Goal: Task Accomplishment & Management: Complete application form

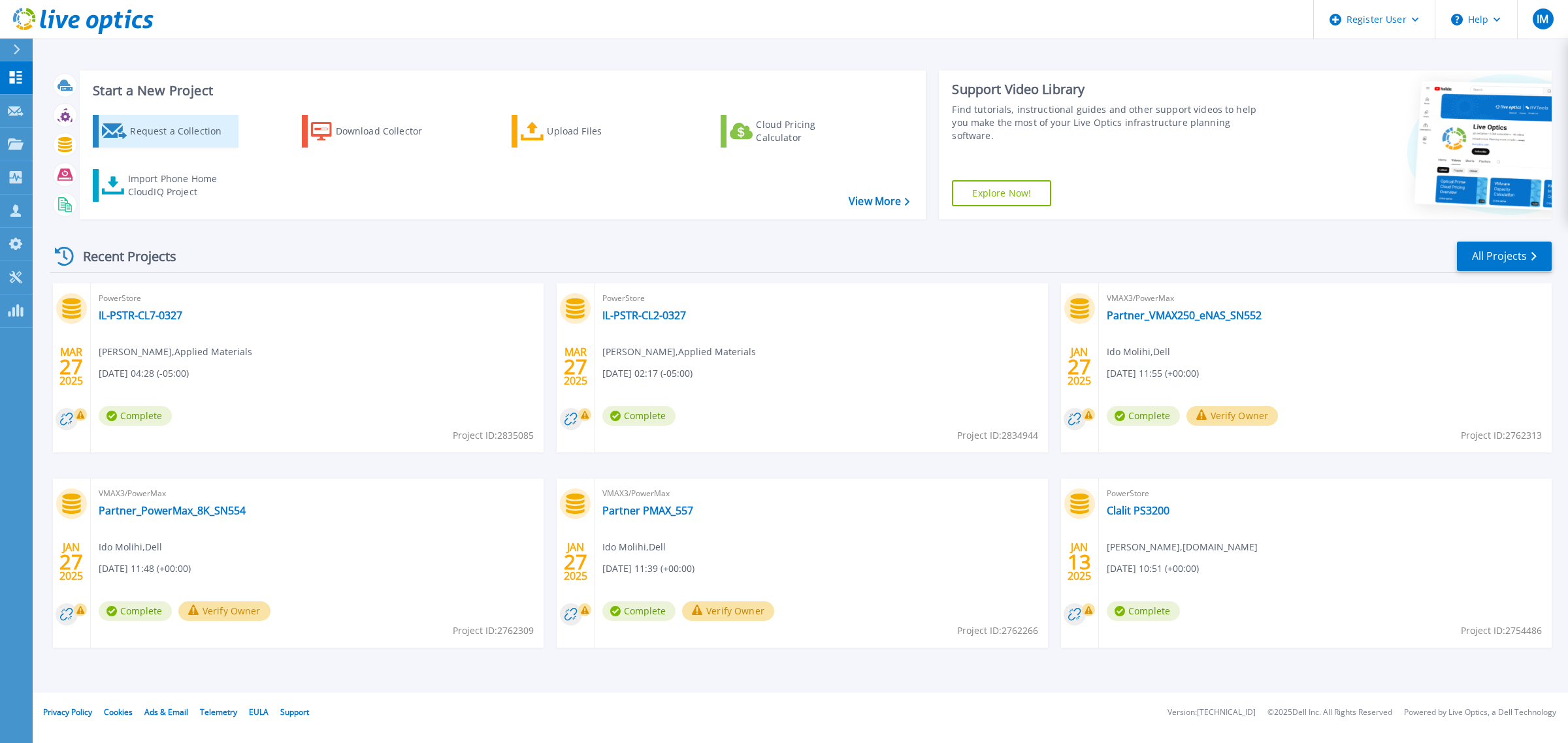
click at [155, 125] on div "Request a Collection" at bounding box center [182, 130] width 105 height 26
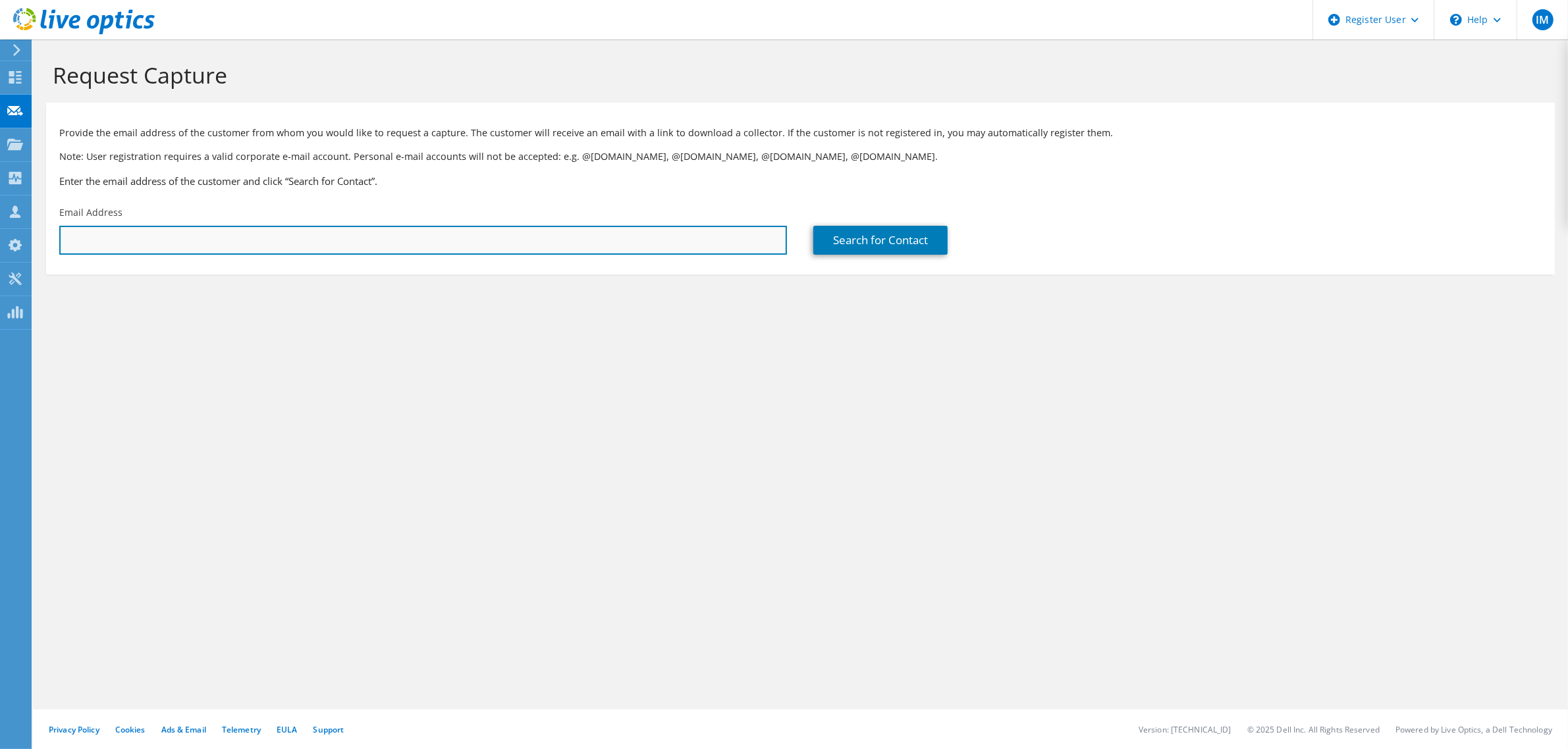
click at [421, 247] on input "text" at bounding box center [423, 240] width 727 height 29
type input "n"
type input "[EMAIL_ADDRESS][DOMAIN_NAME]"
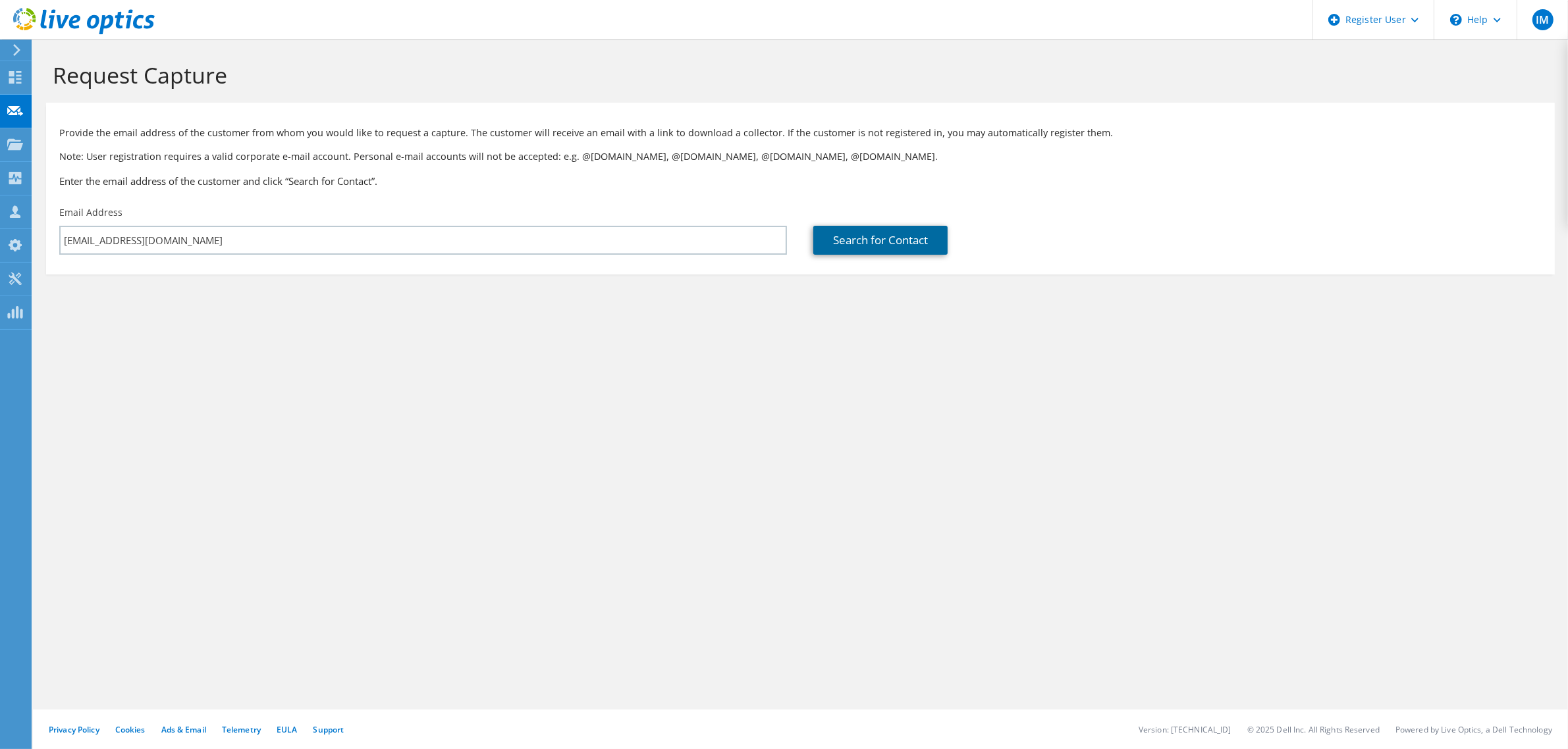
click at [947, 248] on link "Search for Contact" at bounding box center [879, 240] width 134 height 29
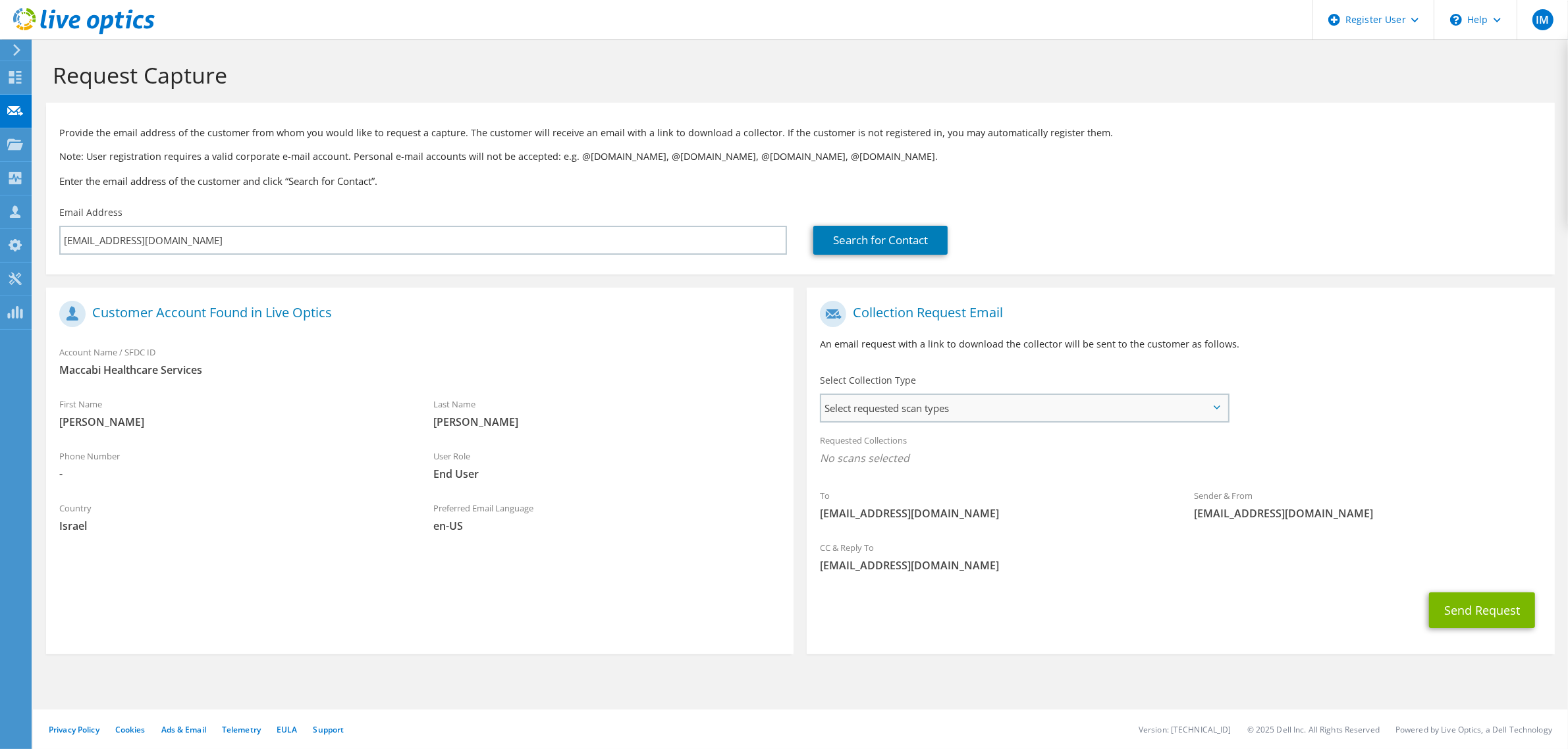
click at [924, 402] on span "Select requested scan types" at bounding box center [1023, 408] width 406 height 26
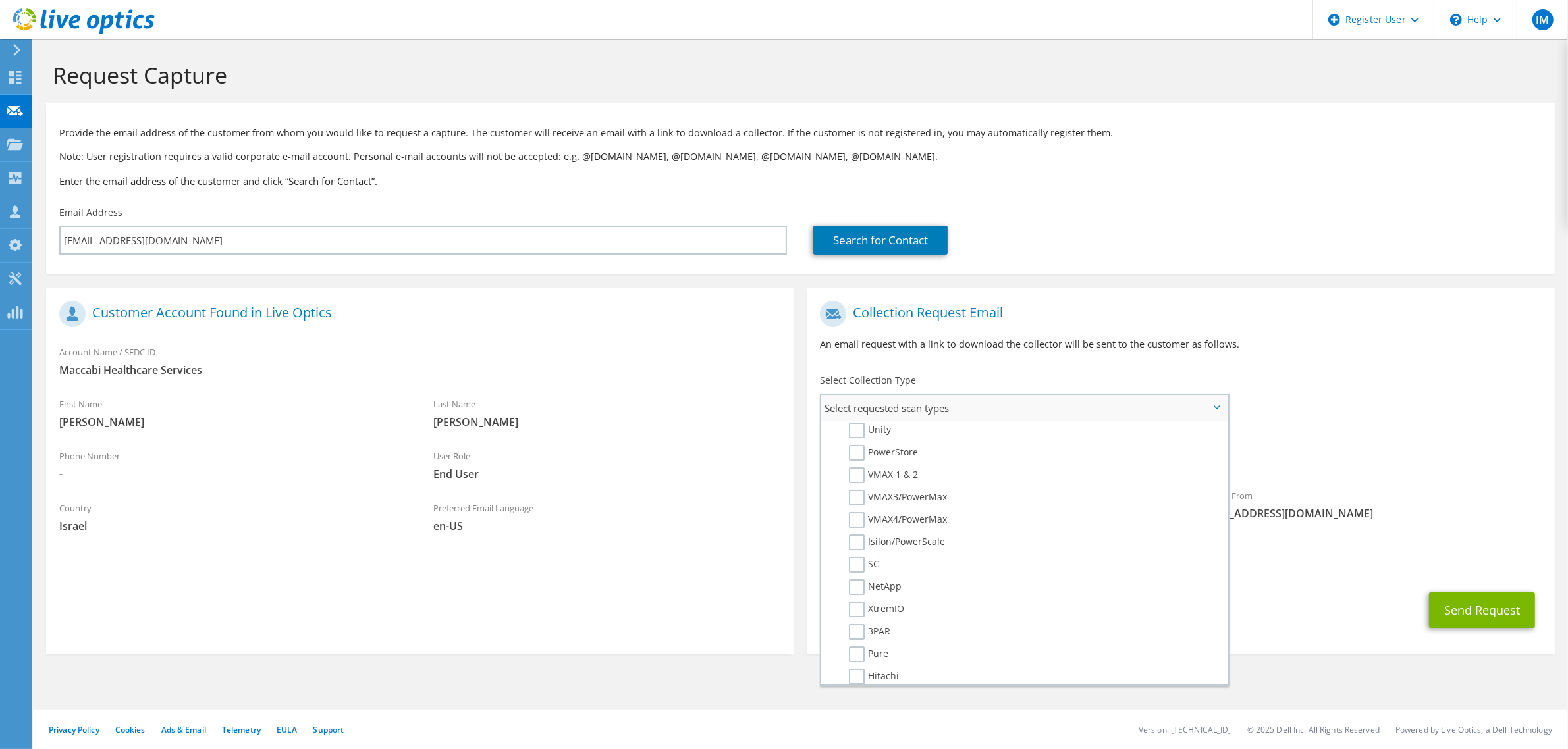
scroll to position [274, 0]
click at [857, 509] on label "VMAX4/PowerMax" at bounding box center [897, 517] width 98 height 16
click at [0, 0] on input "VMAX4/PowerMax" at bounding box center [0, 0] width 0 height 0
click at [1470, 374] on div "To natand@mac.org.il Sender & From liveoptics@liveoptics.com" at bounding box center [1180, 416] width 747 height 244
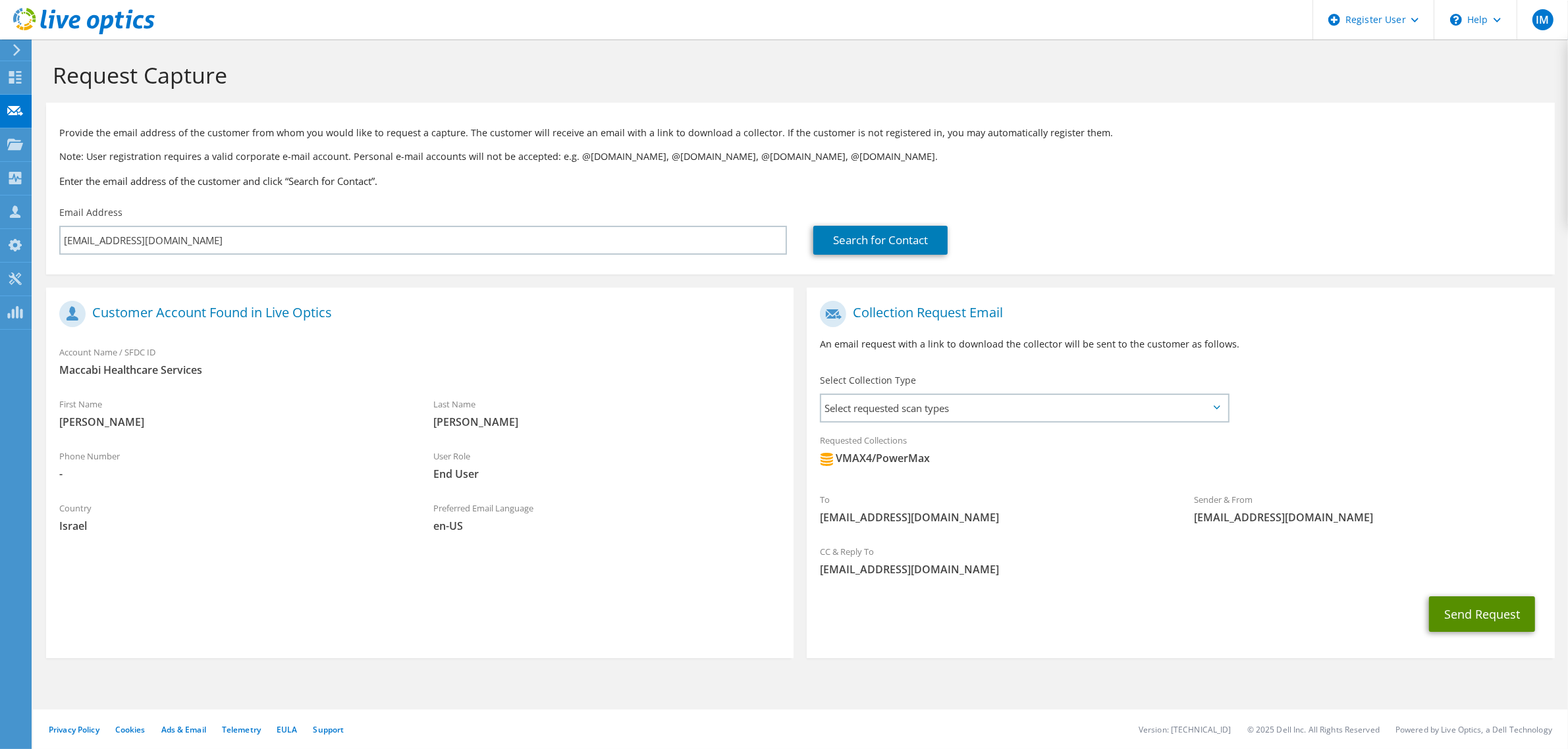
click at [1482, 609] on button "Send Request" at bounding box center [1482, 614] width 106 height 35
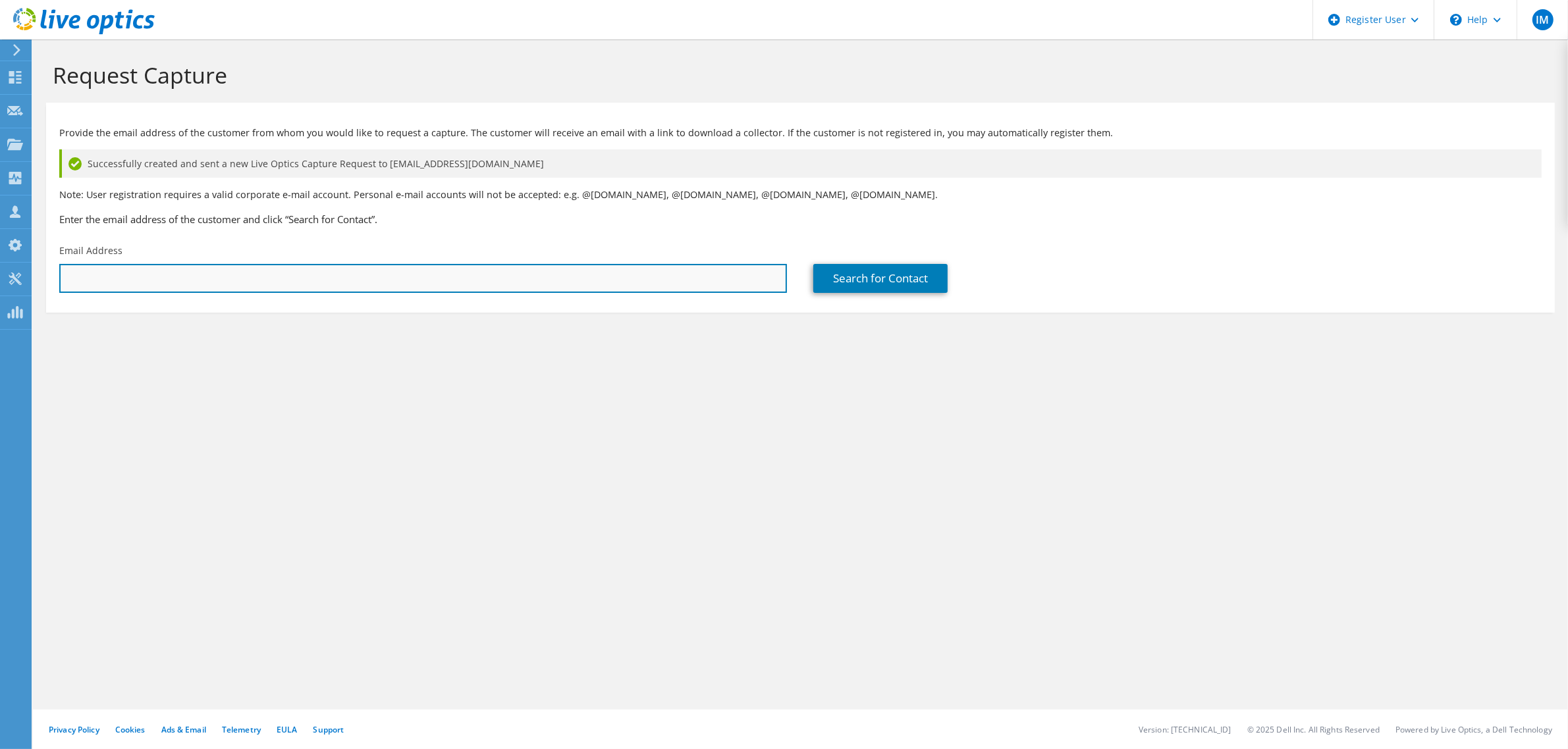
click at [171, 285] on input "text" at bounding box center [423, 278] width 727 height 29
type input "[EMAIL_ADDRESS][DOMAIN_NAME]"
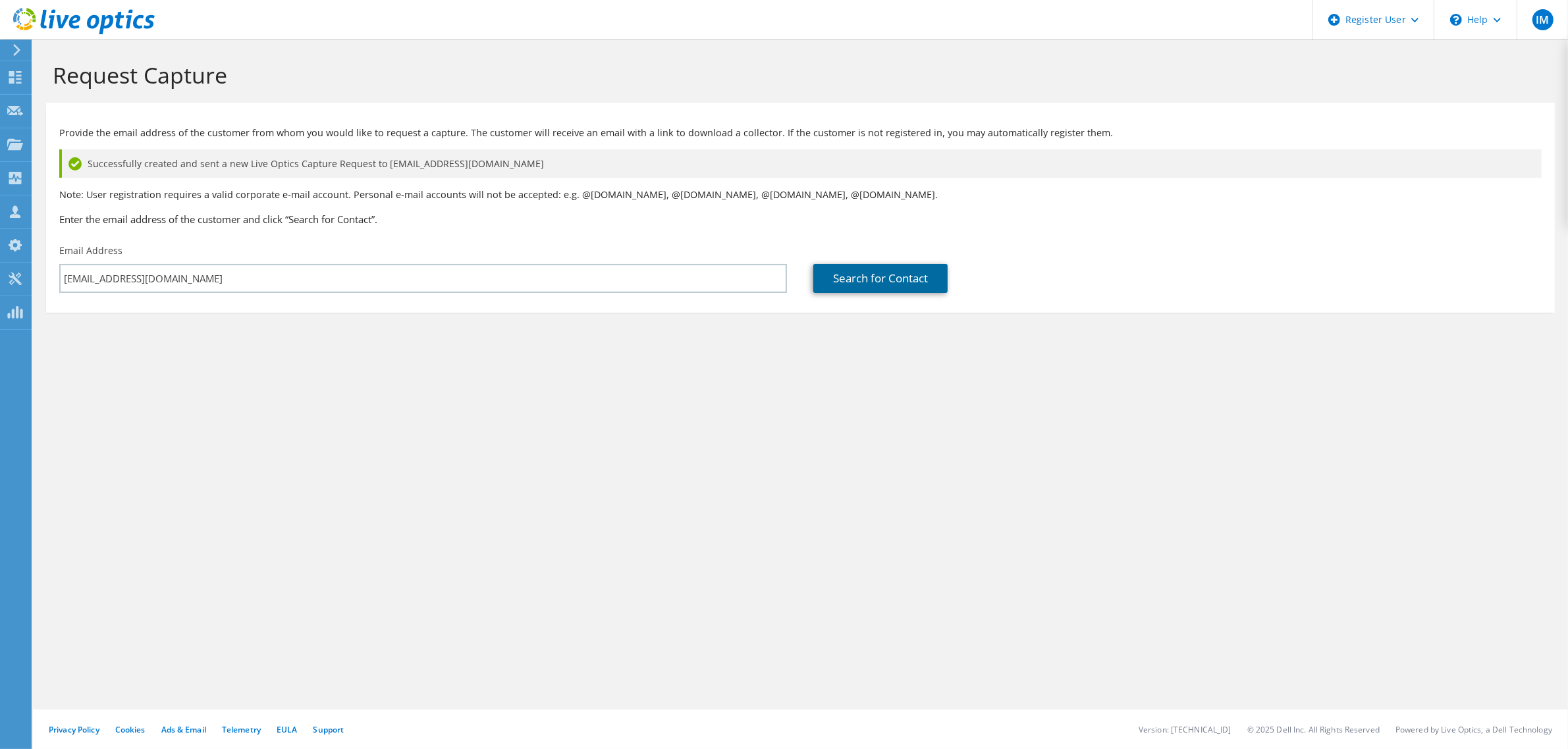
click at [898, 275] on link "Search for Contact" at bounding box center [879, 278] width 134 height 29
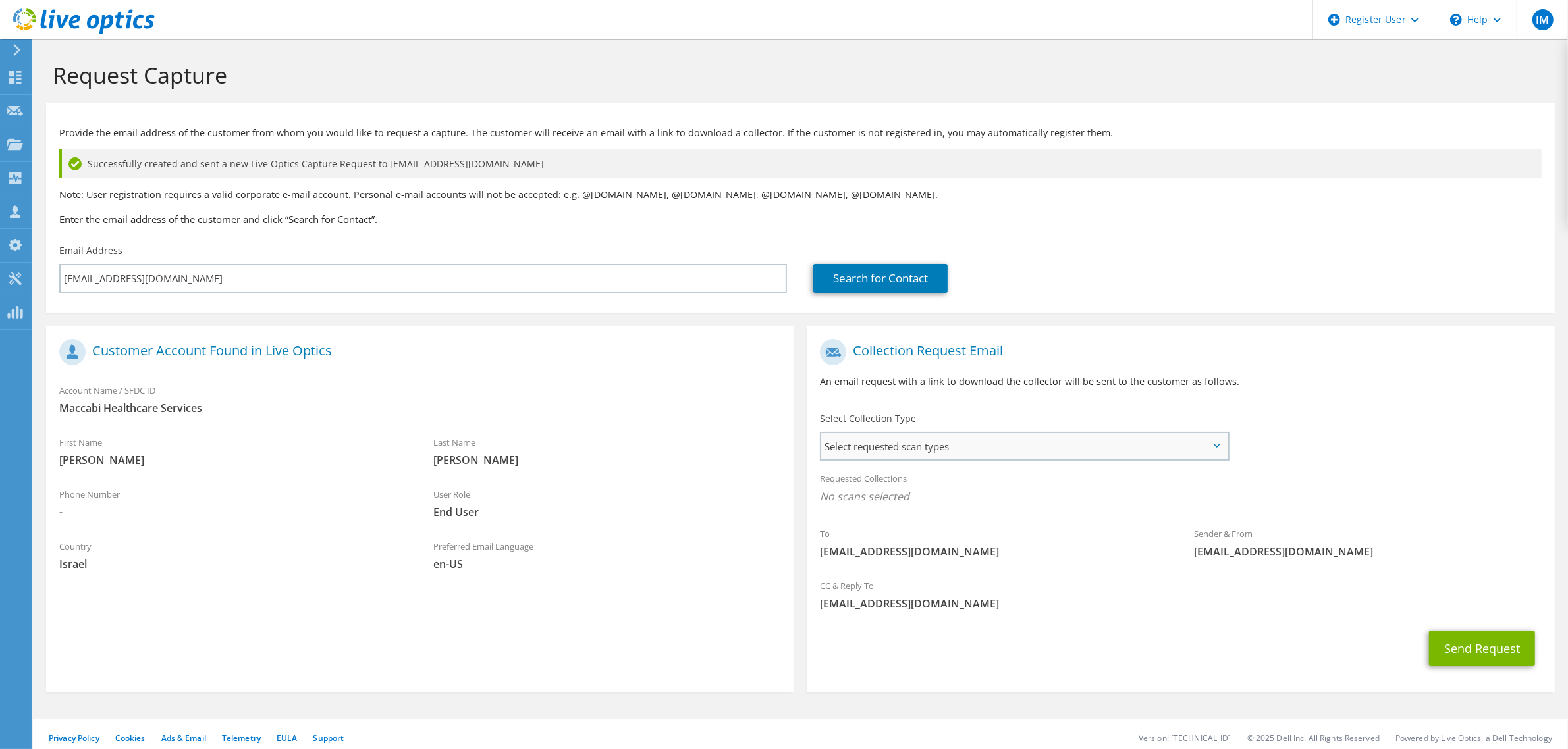
click at [1041, 438] on span "Select requested scan types" at bounding box center [1023, 446] width 406 height 26
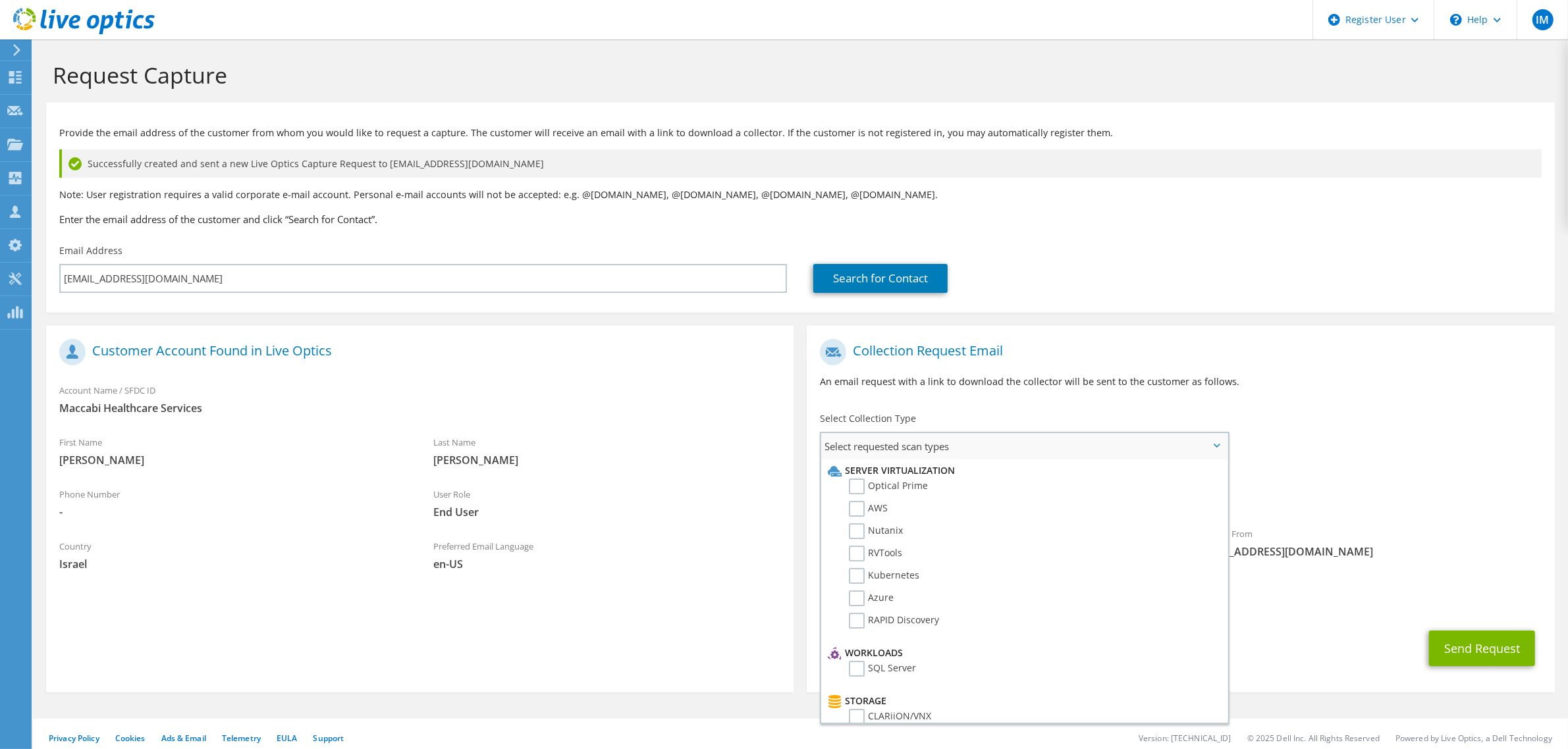
scroll to position [274, 0]
click at [852, 480] on label "PowerStore" at bounding box center [883, 488] width 69 height 16
click at [0, 0] on input "PowerStore" at bounding box center [0, 0] width 0 height 0
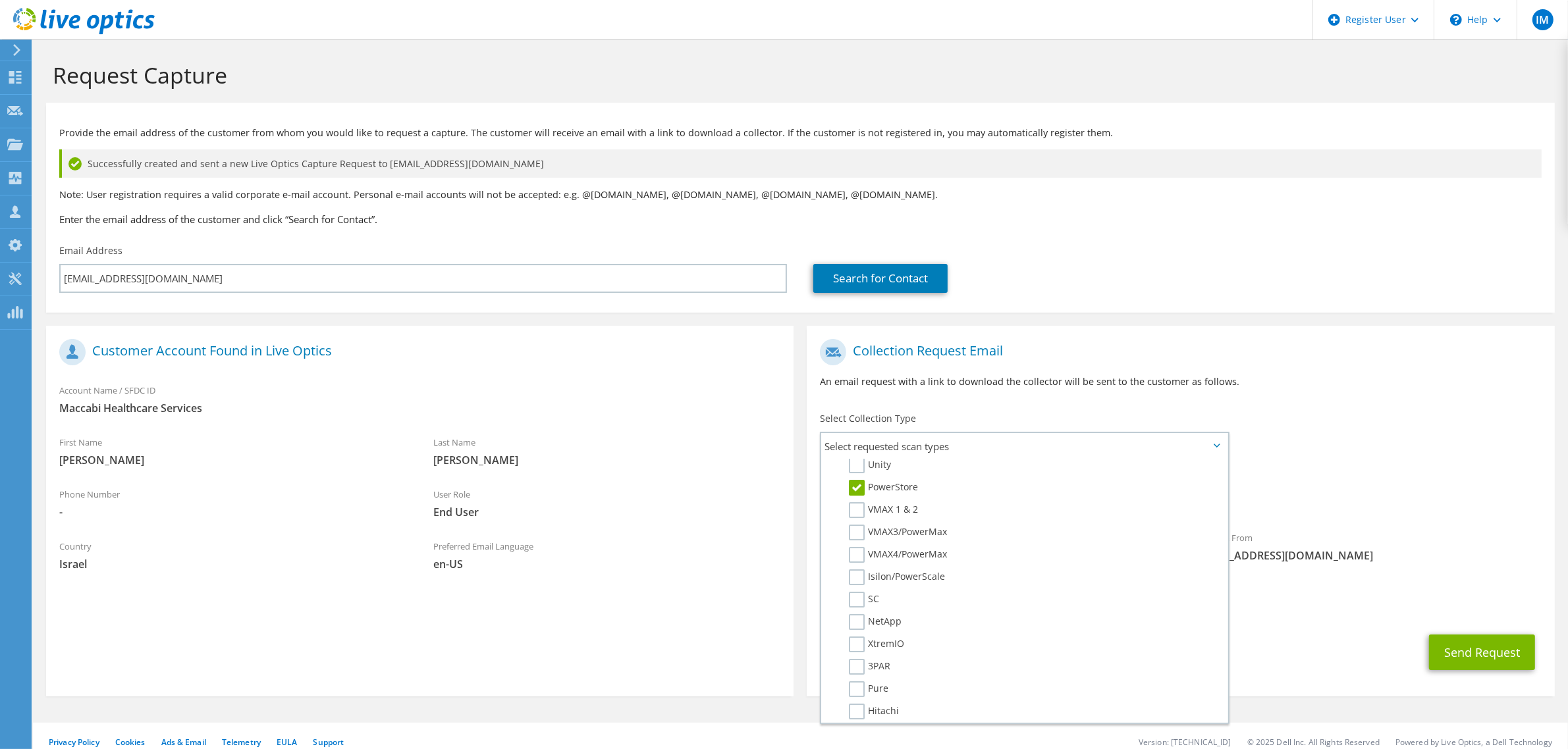
click at [1350, 373] on div "Collection Request Email An email request with a link to download the collector…" at bounding box center [1180, 368] width 747 height 73
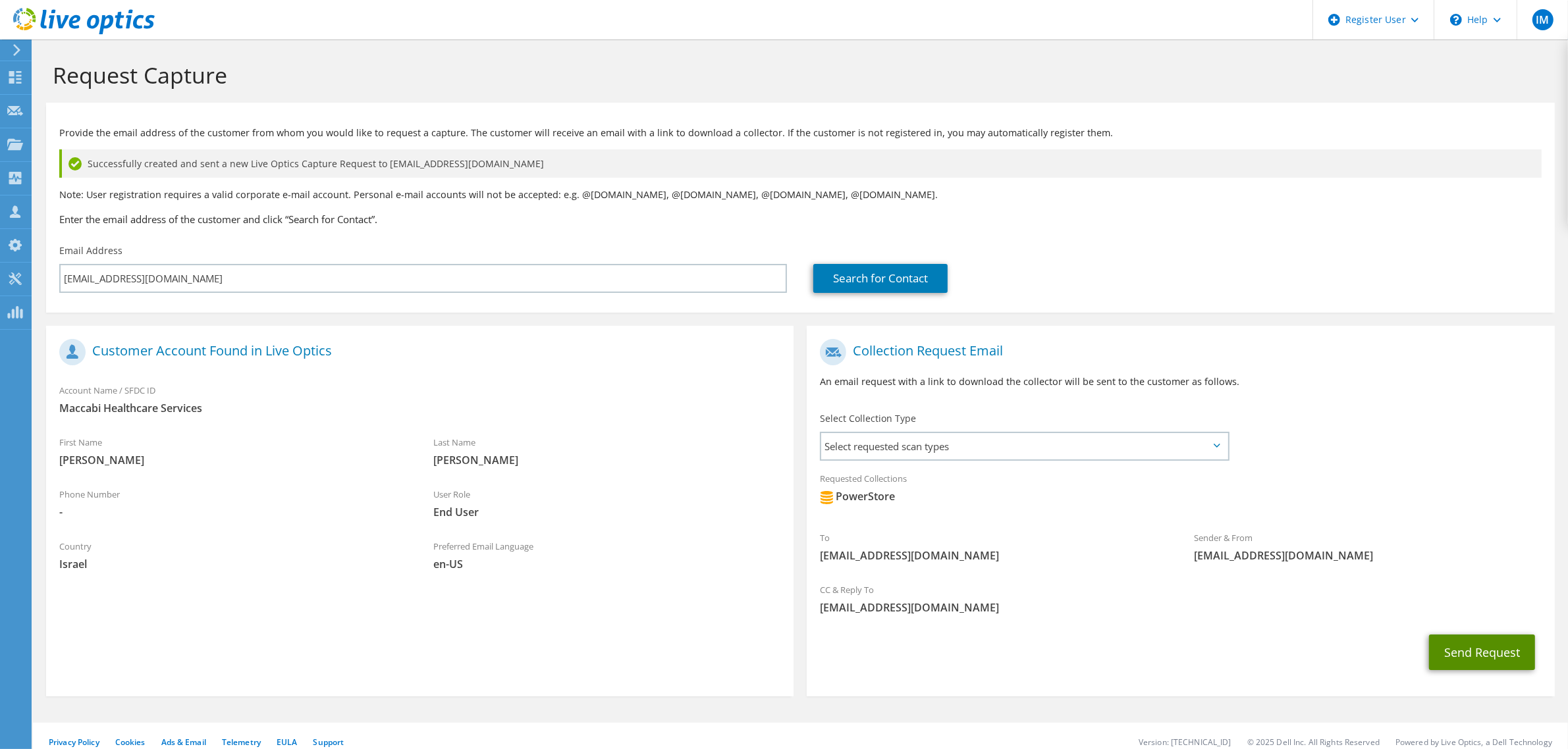
click at [1478, 654] on button "Send Request" at bounding box center [1482, 652] width 106 height 35
